Goal: Information Seeking & Learning: Learn about a topic

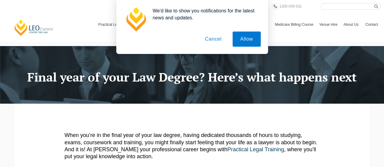
click at [219, 42] on button "Cancel" at bounding box center [213, 39] width 32 height 15
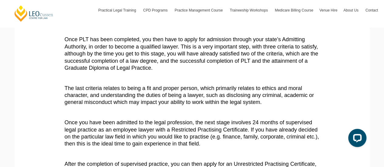
scroll to position [270, 0]
click at [235, 101] on p "The last criteria relates to being a fit and proper person, which primarily rel…" at bounding box center [192, 95] width 255 height 21
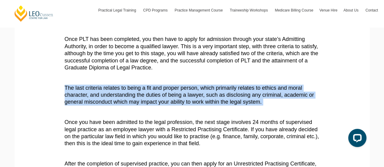
click at [235, 101] on p "The last criteria relates to being a fit and proper person, which primarily rel…" at bounding box center [192, 95] width 255 height 21
click at [192, 105] on p "The last criteria relates to being a fit and proper person, which primarily rel…" at bounding box center [192, 95] width 255 height 21
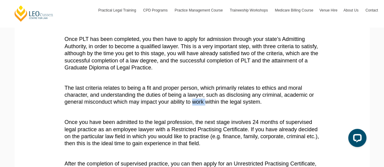
click at [192, 105] on p "The last criteria relates to being a fit and proper person, which primarily rel…" at bounding box center [192, 95] width 255 height 21
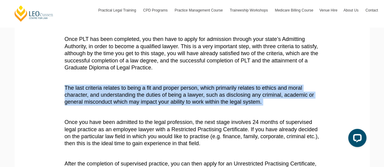
click at [192, 105] on p "The last criteria relates to being a fit and proper person, which primarily rel…" at bounding box center [192, 95] width 255 height 21
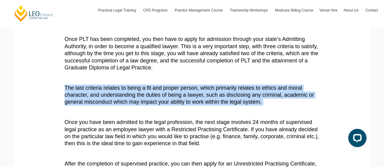
click at [167, 94] on p "The last criteria relates to being a fit and proper person, which primarily rel…" at bounding box center [192, 95] width 255 height 21
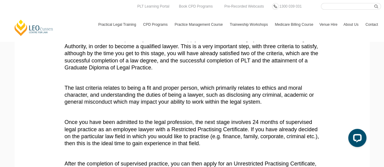
click at [293, 104] on p "The last criteria relates to being a fit and proper person, which primarily rel…" at bounding box center [192, 95] width 255 height 21
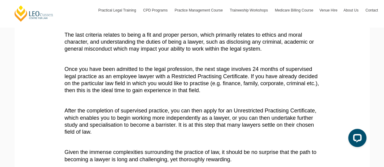
scroll to position [323, 0]
click at [225, 67] on p "Once you have been admitted to the legal profession, the next stage involves 24…" at bounding box center [192, 80] width 255 height 29
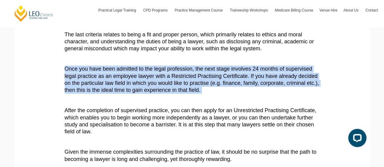
click at [225, 67] on p "Once you have been admitted to the legal profession, the next stage involves 24…" at bounding box center [192, 80] width 255 height 29
click at [201, 84] on p "Once you have been admitted to the legal profession, the next stage involves 24…" at bounding box center [192, 80] width 255 height 29
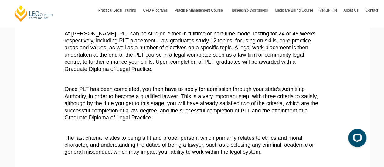
scroll to position [217, 0]
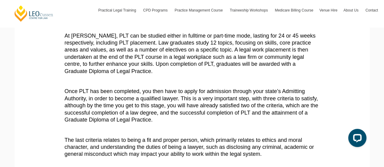
click at [201, 84] on p at bounding box center [192, 81] width 255 height 7
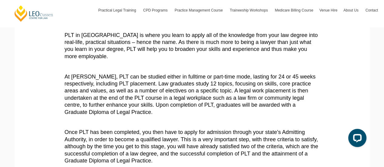
click at [201, 84] on p "At [PERSON_NAME], PLT can be studied either in fulltime or part-time mode, last…" at bounding box center [192, 94] width 255 height 43
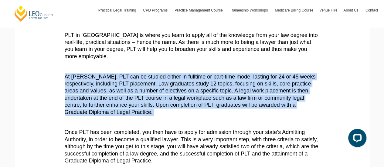
click at [201, 84] on p "At [PERSON_NAME], PLT can be studied either in fulltime or part-time mode, last…" at bounding box center [192, 94] width 255 height 43
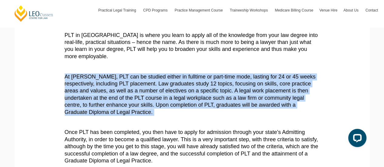
click at [201, 84] on p "At [PERSON_NAME], PLT can be studied either in fulltime or part-time mode, last…" at bounding box center [192, 94] width 255 height 43
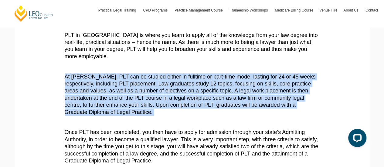
click at [201, 84] on p "At [PERSON_NAME], PLT can be studied either in fulltime or part-time mode, last…" at bounding box center [192, 94] width 255 height 43
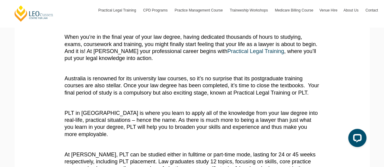
scroll to position [98, 0]
click at [245, 102] on p at bounding box center [192, 103] width 255 height 7
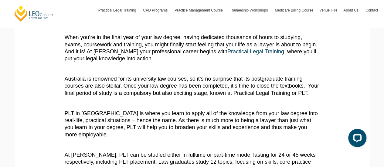
click at [212, 95] on p "Australia is renowned for its university law courses, so it’s no surprise that …" at bounding box center [192, 86] width 255 height 21
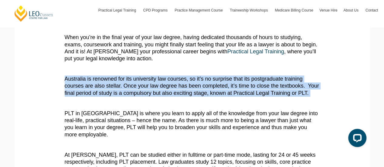
click at [212, 95] on p "Australia is renowned for its university law courses, so it’s no surprise that …" at bounding box center [192, 86] width 255 height 21
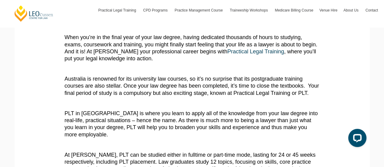
click at [194, 122] on p "PLT in [GEOGRAPHIC_DATA] is where you learn to apply all of the knowledge from …" at bounding box center [192, 124] width 255 height 29
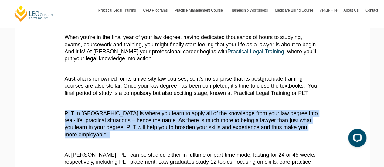
click at [194, 122] on p "PLT in [GEOGRAPHIC_DATA] is where you learn to apply all of the knowledge from …" at bounding box center [192, 124] width 255 height 29
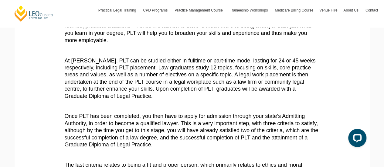
click at [194, 122] on p "Once PLT has been completed, you then have to apply for admission through your …" at bounding box center [192, 131] width 255 height 36
click at [227, 124] on p "Once PLT has been completed, you then have to apply for admission through your …" at bounding box center [192, 131] width 255 height 36
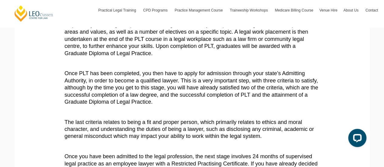
scroll to position [236, 0]
click at [227, 124] on p "The last criteria relates to being a fit and proper person, which primarily rel…" at bounding box center [192, 129] width 255 height 21
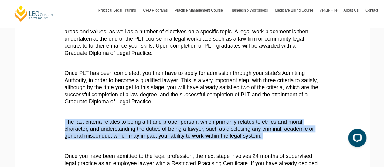
click at [227, 124] on p "The last criteria relates to being a fit and proper person, which primarily rel…" at bounding box center [192, 129] width 255 height 21
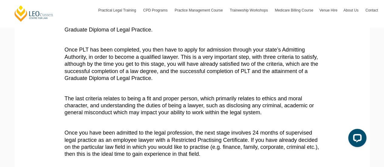
click at [227, 124] on p at bounding box center [192, 123] width 255 height 7
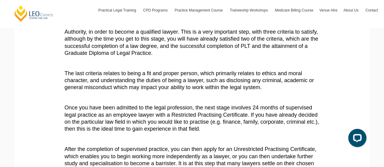
click at [227, 124] on p "Once you have been admitted to the legal profession, the next stage involves 24…" at bounding box center [192, 118] width 255 height 29
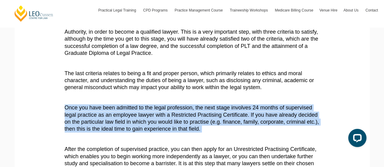
click at [227, 124] on p "Once you have been admitted to the legal profession, the next stage involves 24…" at bounding box center [192, 118] width 255 height 29
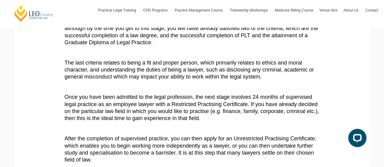
click at [227, 124] on article "When you’re in the final year of your law degree, having dedicated thousands of…" at bounding box center [192, 9] width 255 height 364
click at [189, 119] on p "Once you have been admitted to the legal profession, the next stage involves 24…" at bounding box center [192, 108] width 255 height 29
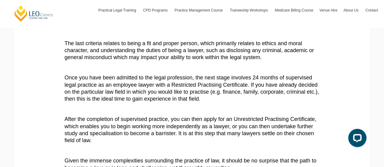
click at [189, 119] on p "After the completion of supervised practice, you can then apply for an Unrestri…" at bounding box center [192, 130] width 255 height 29
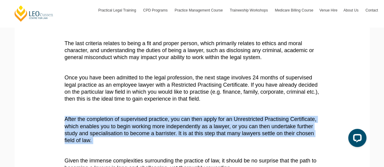
click at [189, 119] on p "After the completion of supervised practice, you can then apply for an Unrestri…" at bounding box center [192, 130] width 255 height 29
click at [219, 122] on p "After the completion of supervised practice, you can then apply for an Unrestri…" at bounding box center [192, 130] width 255 height 29
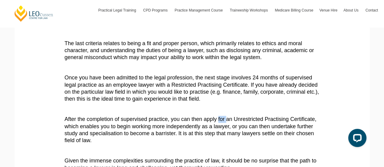
click at [219, 122] on p "After the completion of supervised practice, you can then apply for an Unrestri…" at bounding box center [192, 130] width 255 height 29
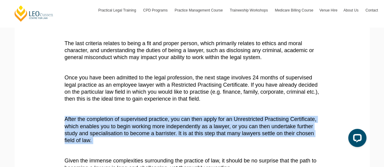
click at [219, 122] on p "After the completion of supervised practice, you can then apply for an Unrestri…" at bounding box center [192, 130] width 255 height 29
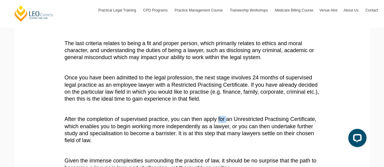
click at [219, 122] on p "After the completion of supervised practice, you can then apply for an Unrestri…" at bounding box center [192, 130] width 255 height 29
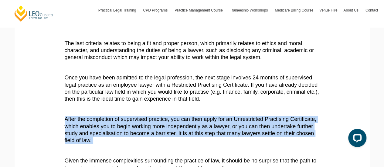
click at [219, 122] on p "After the completion of supervised practice, you can then apply for an Unrestri…" at bounding box center [192, 130] width 255 height 29
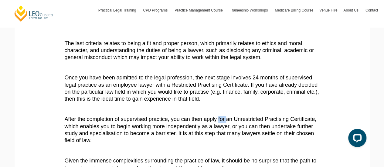
click at [219, 122] on p "After the completion of supervised practice, you can then apply for an Unrestri…" at bounding box center [192, 130] width 255 height 29
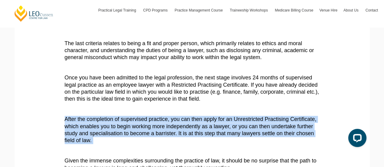
click at [219, 122] on p "After the completion of supervised practice, you can then apply for an Unrestri…" at bounding box center [192, 130] width 255 height 29
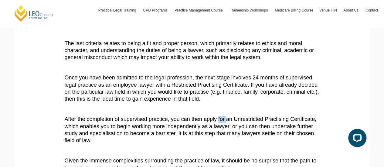
click at [219, 122] on p "After the completion of supervised practice, you can then apply for an Unrestri…" at bounding box center [192, 130] width 255 height 29
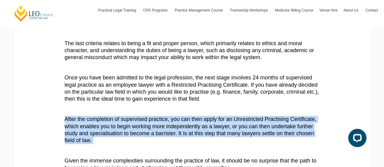
click at [219, 122] on p "After the completion of supervised practice, you can then apply for an Unrestri…" at bounding box center [192, 130] width 255 height 29
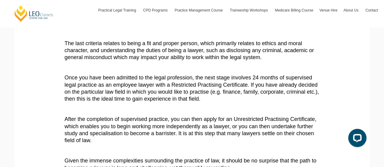
click at [197, 96] on p "Once you have been admitted to the legal profession, the next stage involves 24…" at bounding box center [192, 88] width 255 height 29
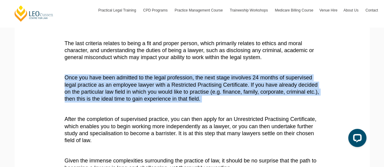
click at [197, 96] on p "Once you have been admitted to the legal profession, the next stage involves 24…" at bounding box center [192, 88] width 255 height 29
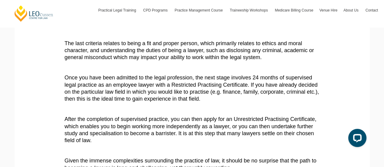
scroll to position [301, 0]
